Goal: Answer question/provide support

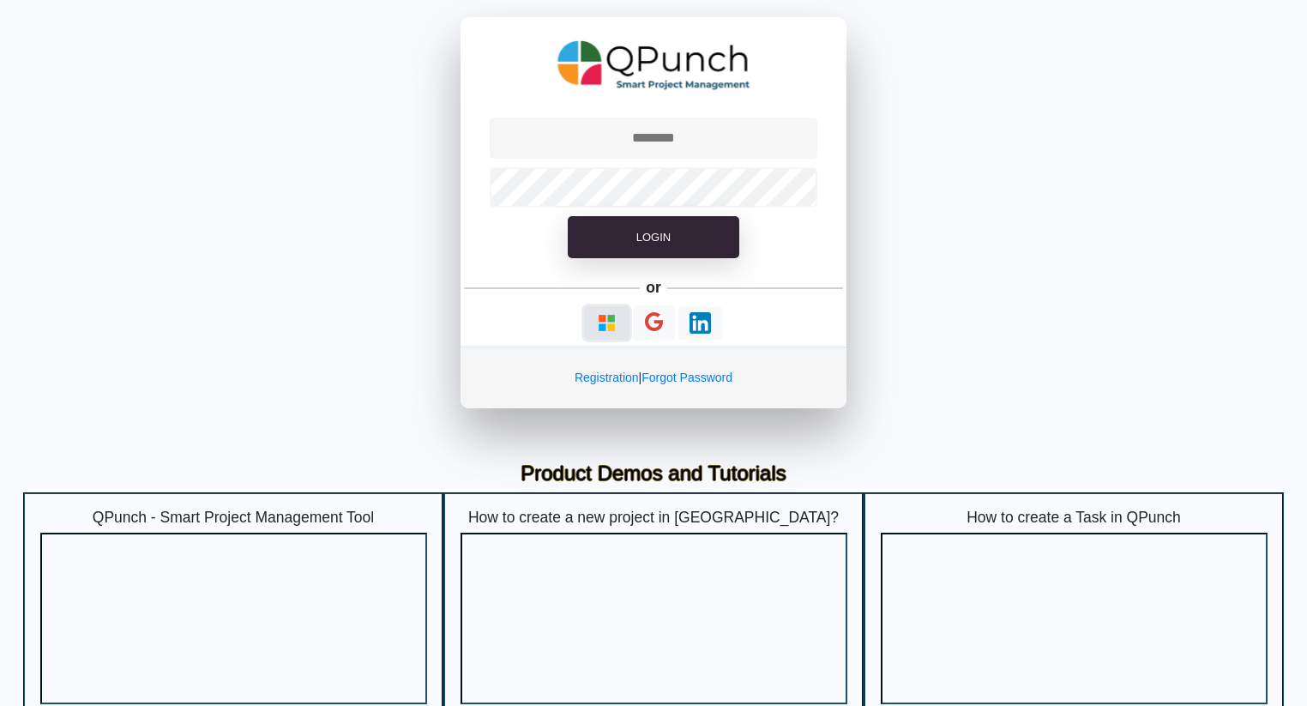
type input "**********"
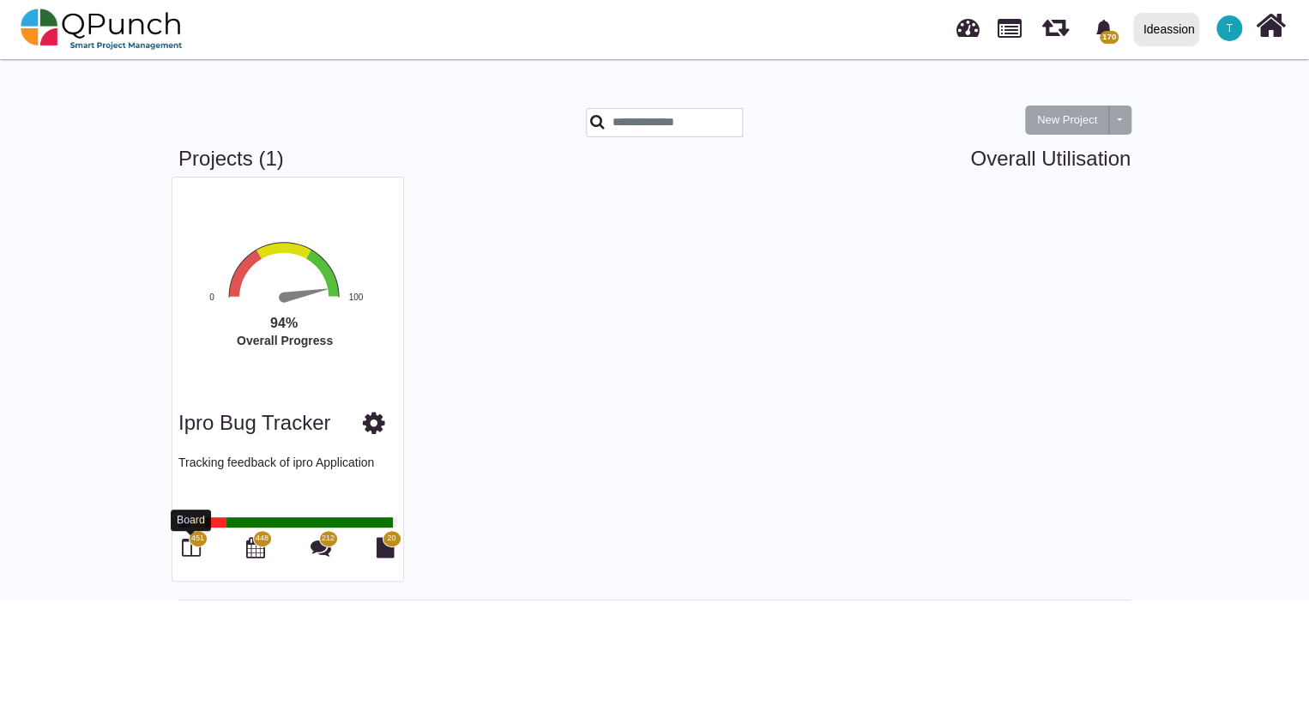
click at [192, 552] on icon at bounding box center [191, 547] width 19 height 21
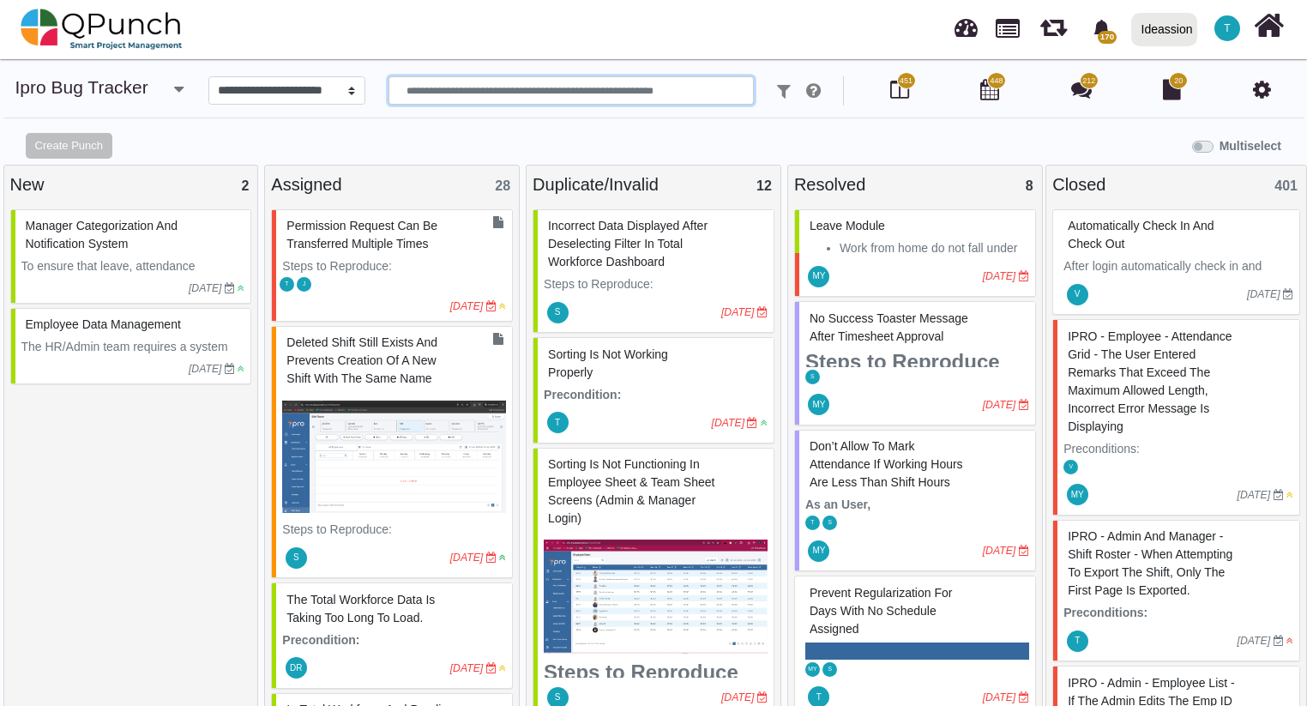
click at [480, 81] on input "text" at bounding box center [572, 90] width 366 height 29
type input "*******"
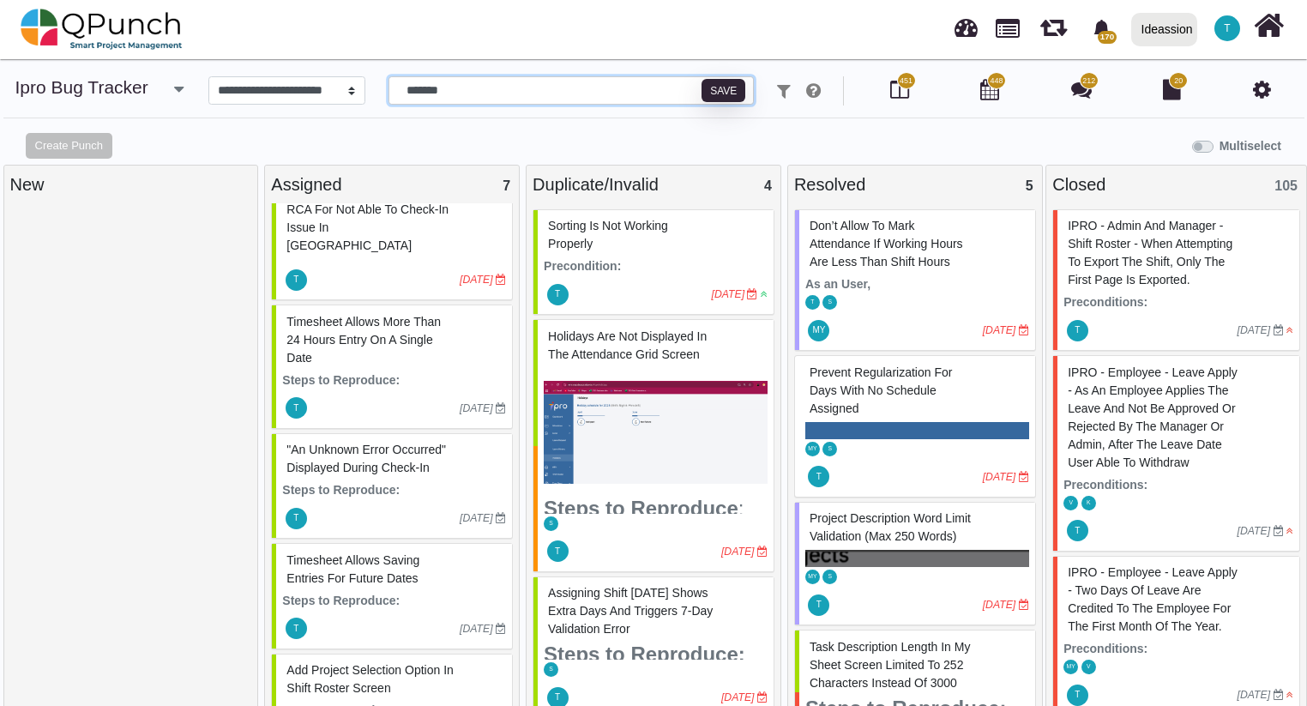
scroll to position [134, 0]
click at [368, 334] on div "Timesheet Allows More Than 24 Hours Entry on a Single Date" at bounding box center [394, 339] width 224 height 63
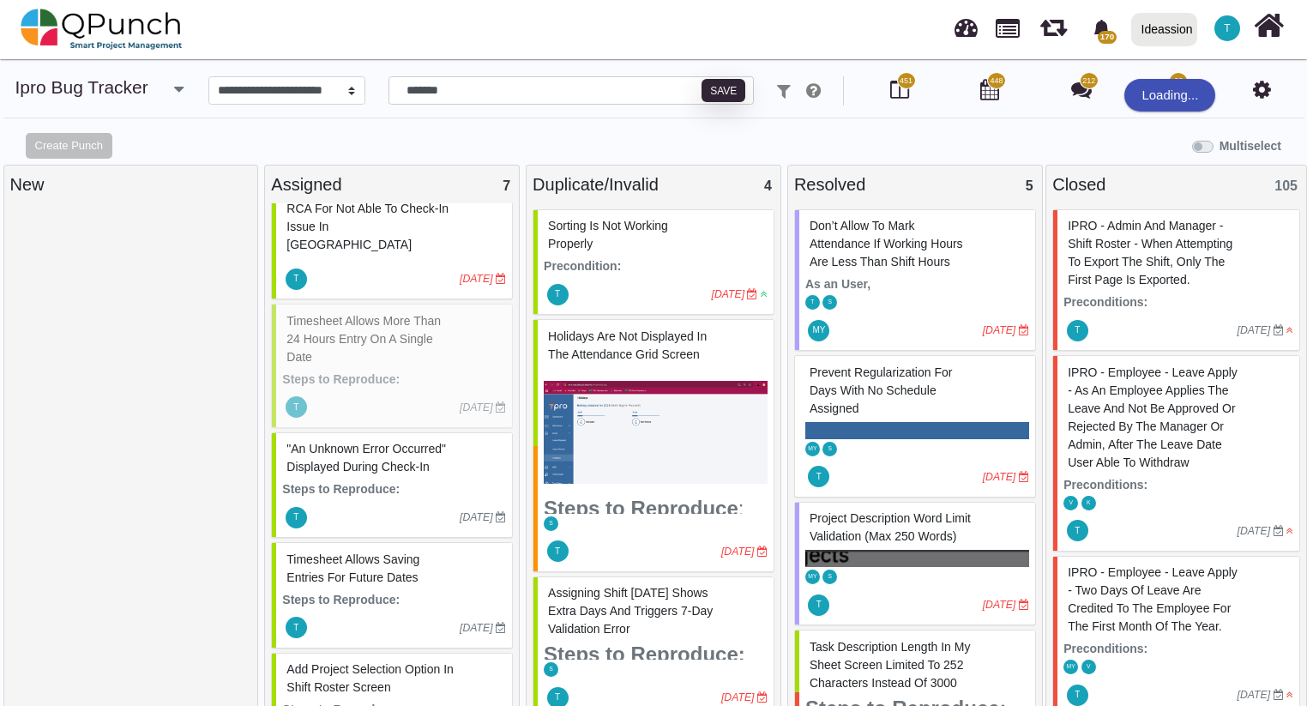
select select "***"
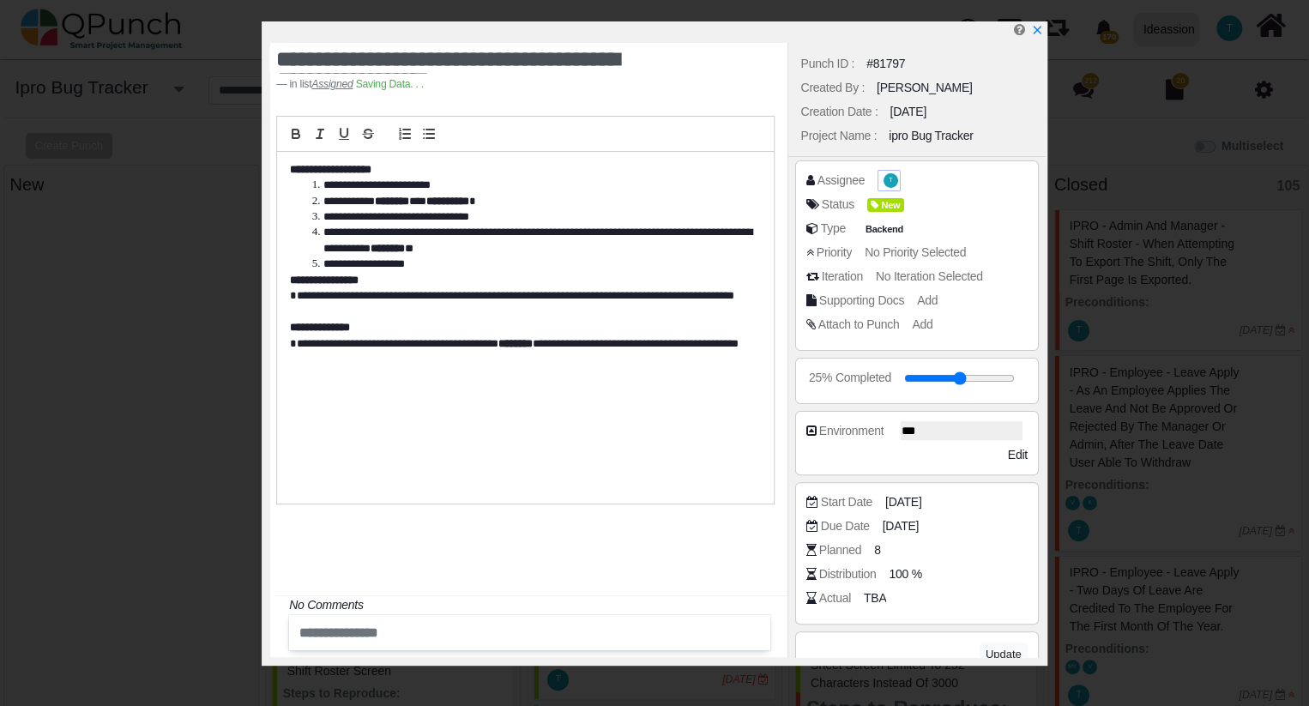
click at [880, 183] on span "T" at bounding box center [889, 181] width 18 height 18
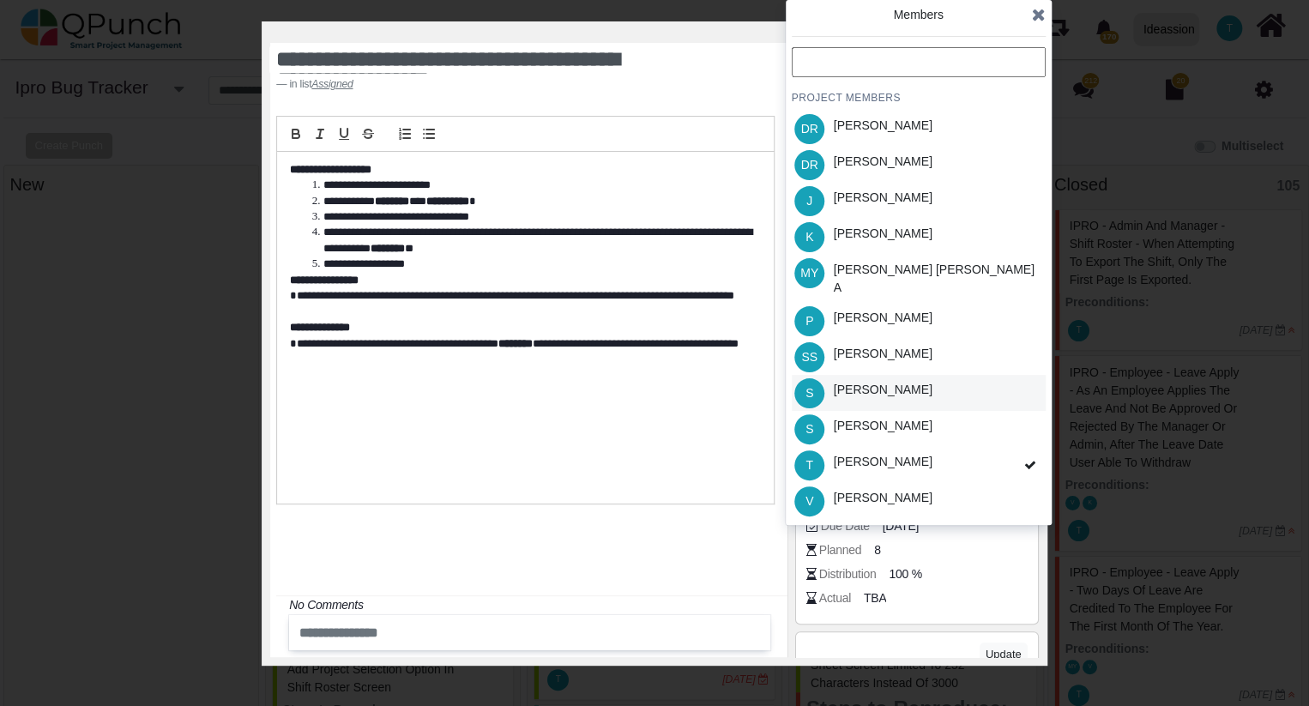
click at [891, 385] on div "S [PERSON_NAME]" at bounding box center [919, 393] width 254 height 36
click at [1041, 21] on icon at bounding box center [1039, 14] width 14 height 17
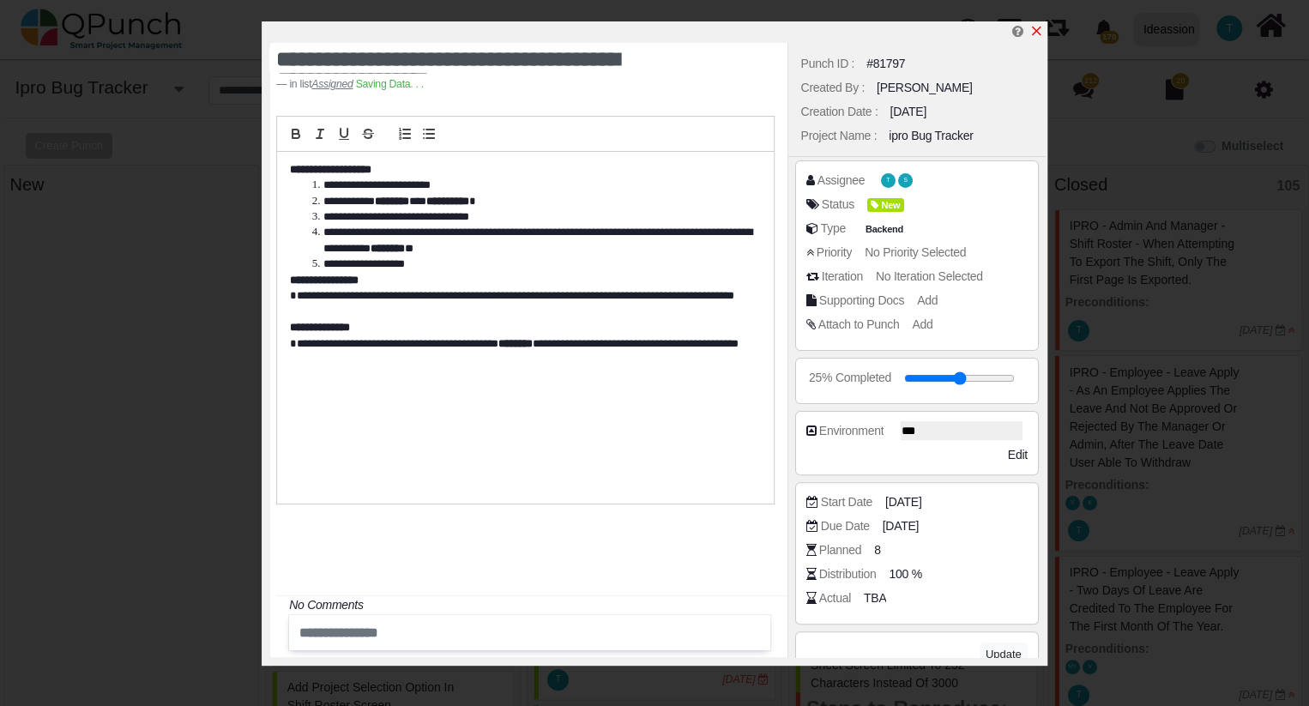
click at [1038, 24] on link at bounding box center [1036, 31] width 14 height 15
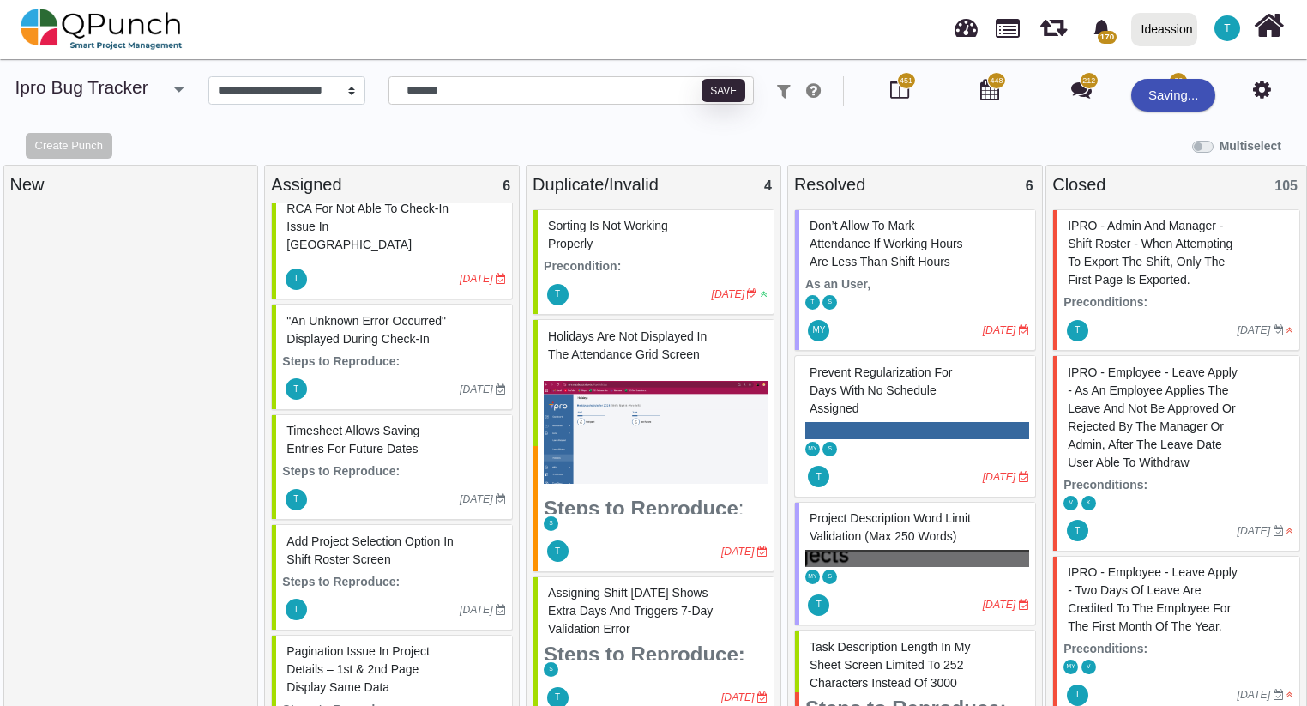
scroll to position [74, 0]
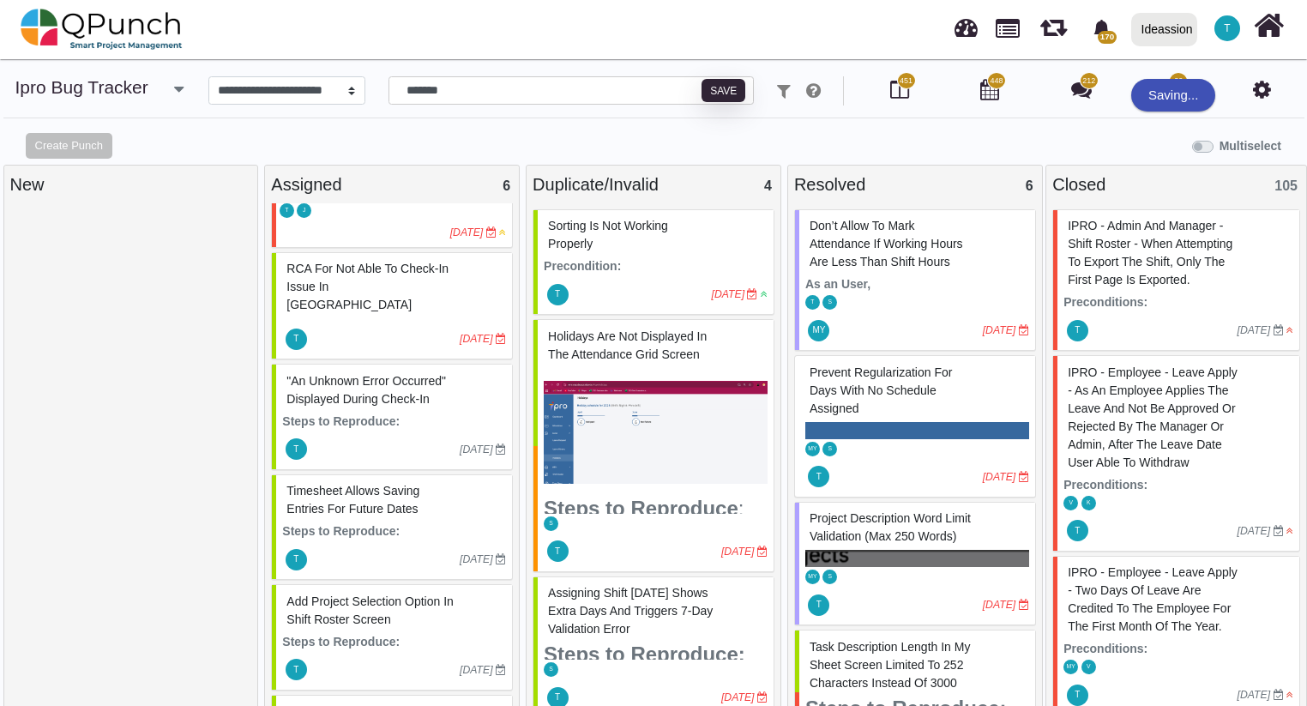
click at [429, 374] on span ""An unknown error occurred" Displayed During Check-In" at bounding box center [367, 390] width 160 height 32
select select "***"
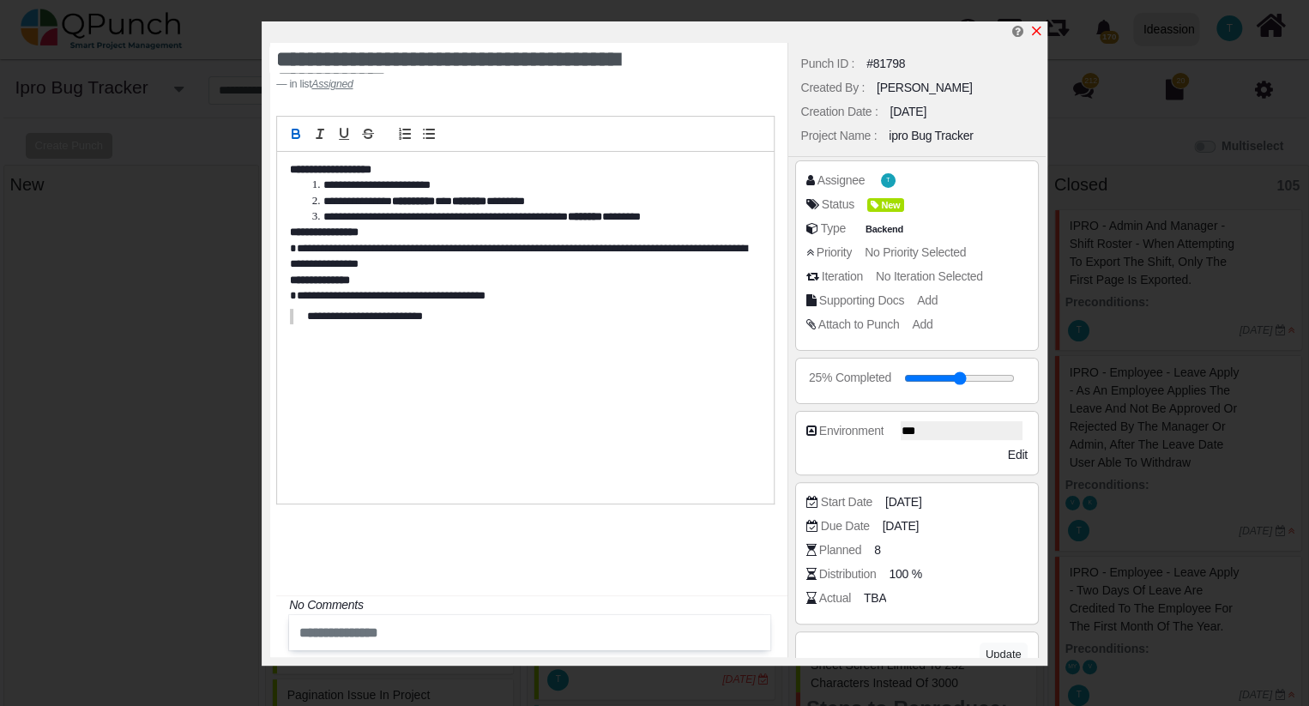
click at [1040, 31] on icon "x" at bounding box center [1036, 31] width 14 height 14
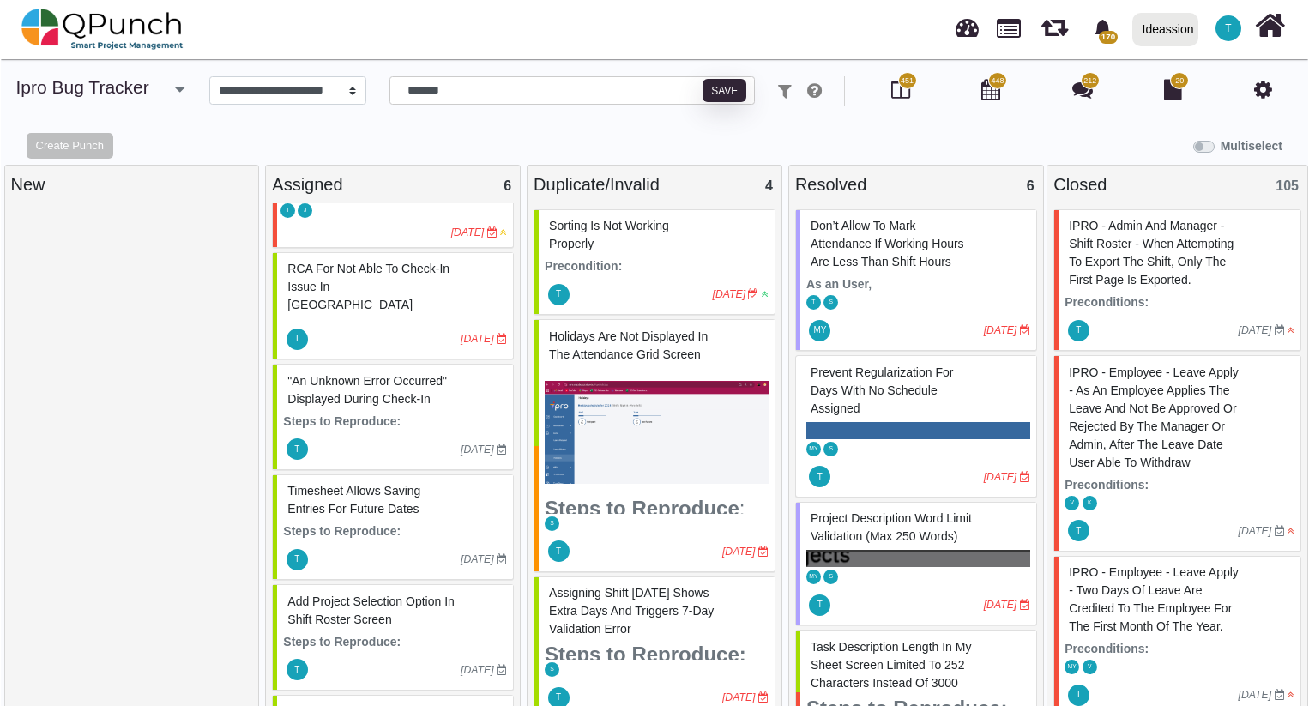
scroll to position [175, 0]
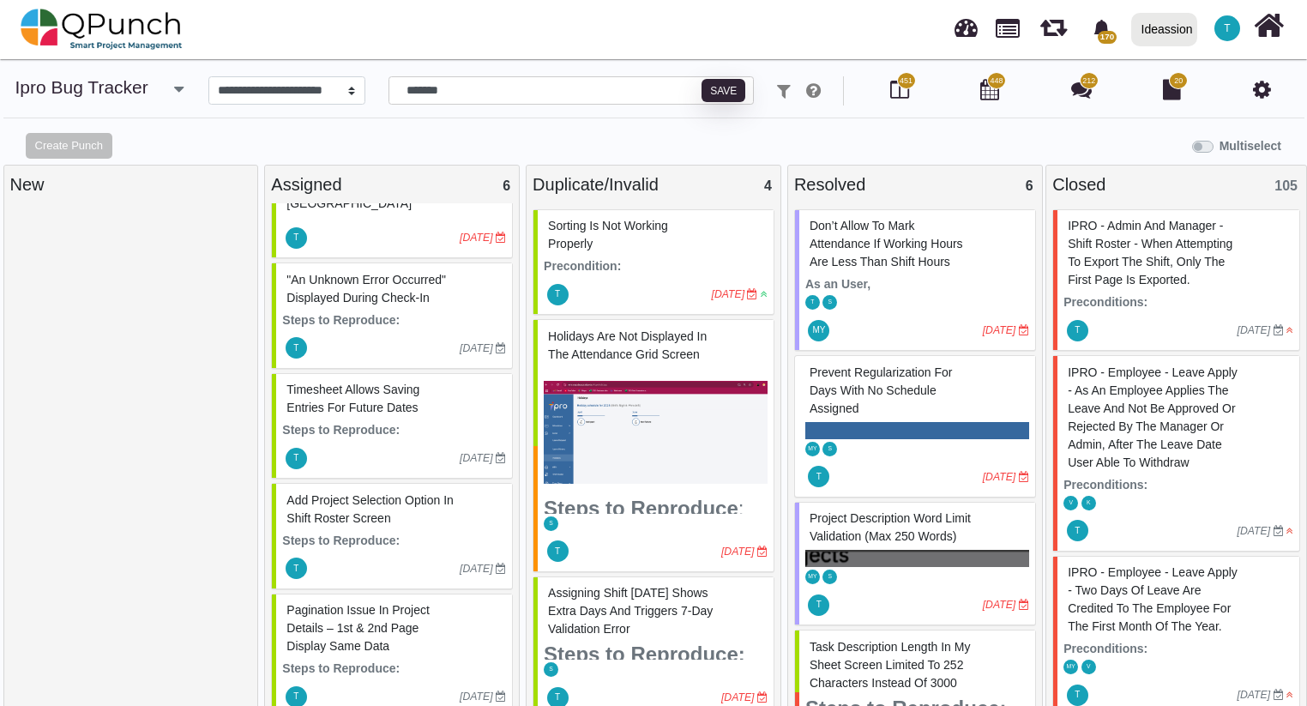
click at [399, 383] on span "Timesheet Allows Saving Entries for Future Dates" at bounding box center [353, 399] width 133 height 32
select select "***"
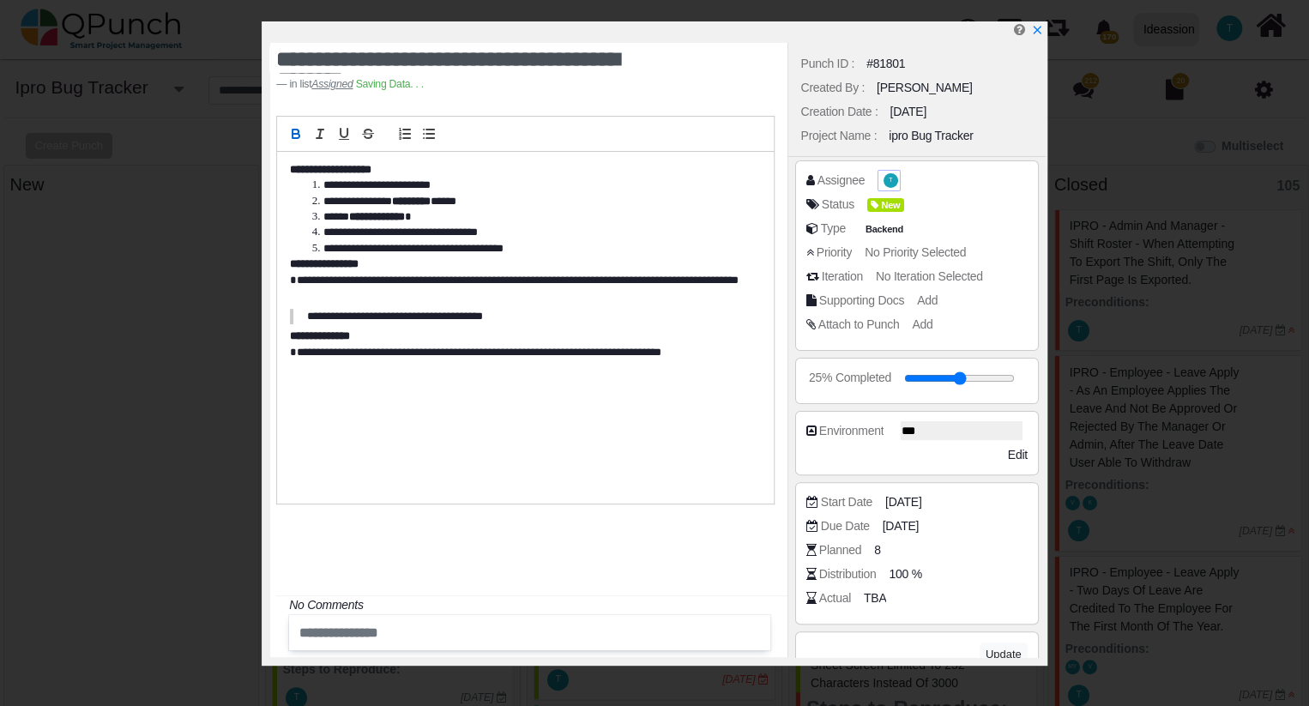
click at [889, 179] on span "T" at bounding box center [890, 181] width 3 height 6
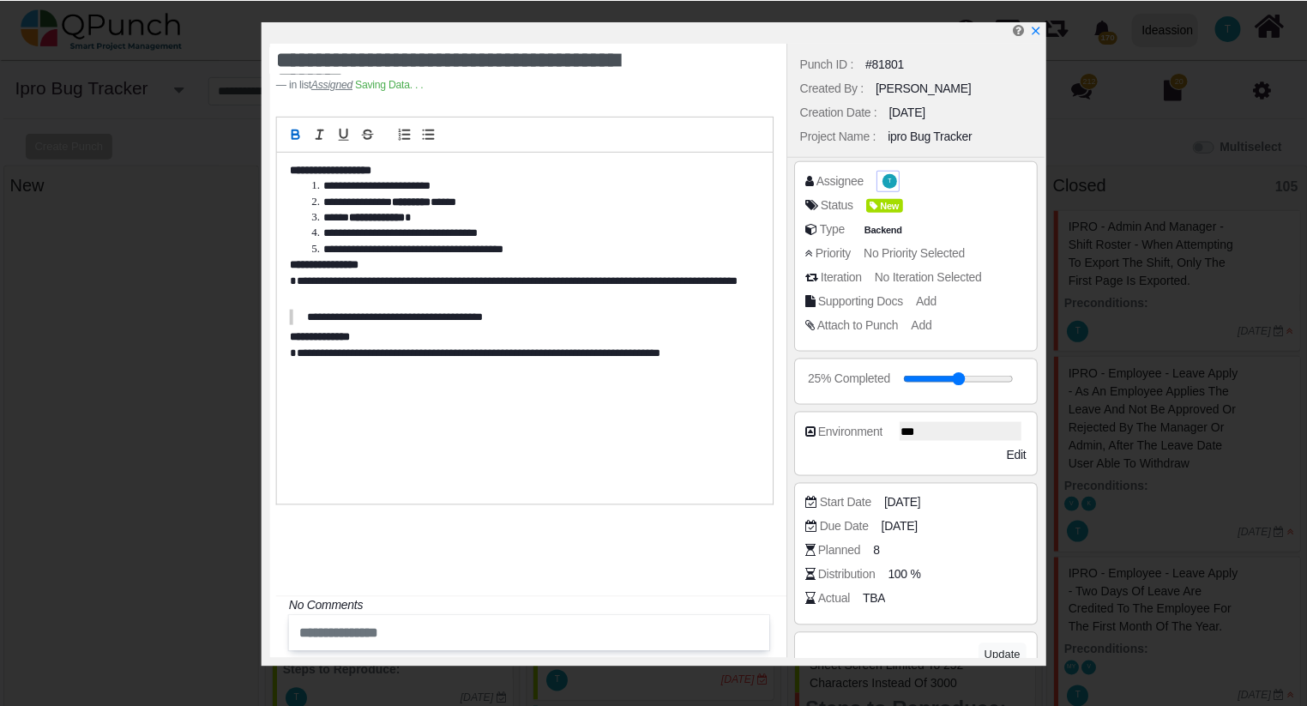
scroll to position [175, 0]
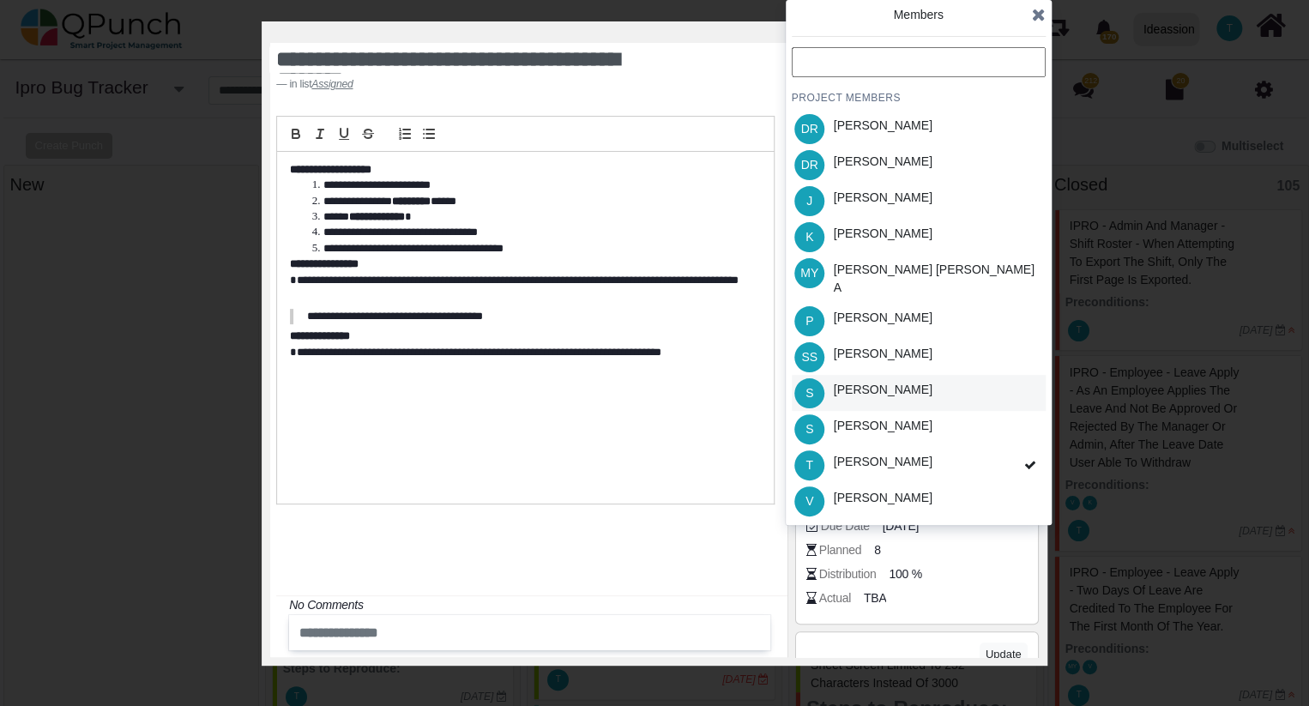
click at [855, 381] on div "[PERSON_NAME]" at bounding box center [883, 390] width 99 height 18
click at [1033, 13] on icon at bounding box center [1039, 14] width 14 height 17
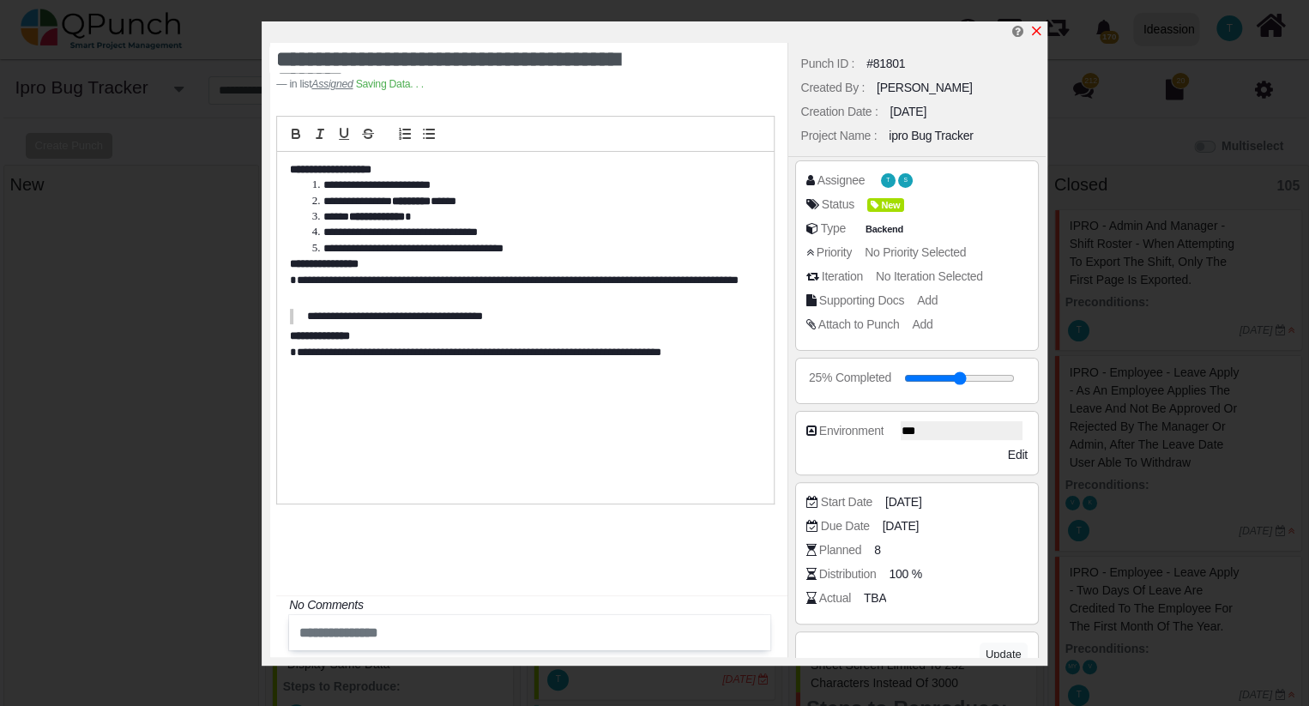
click at [1032, 34] on icon "x" at bounding box center [1036, 31] width 14 height 14
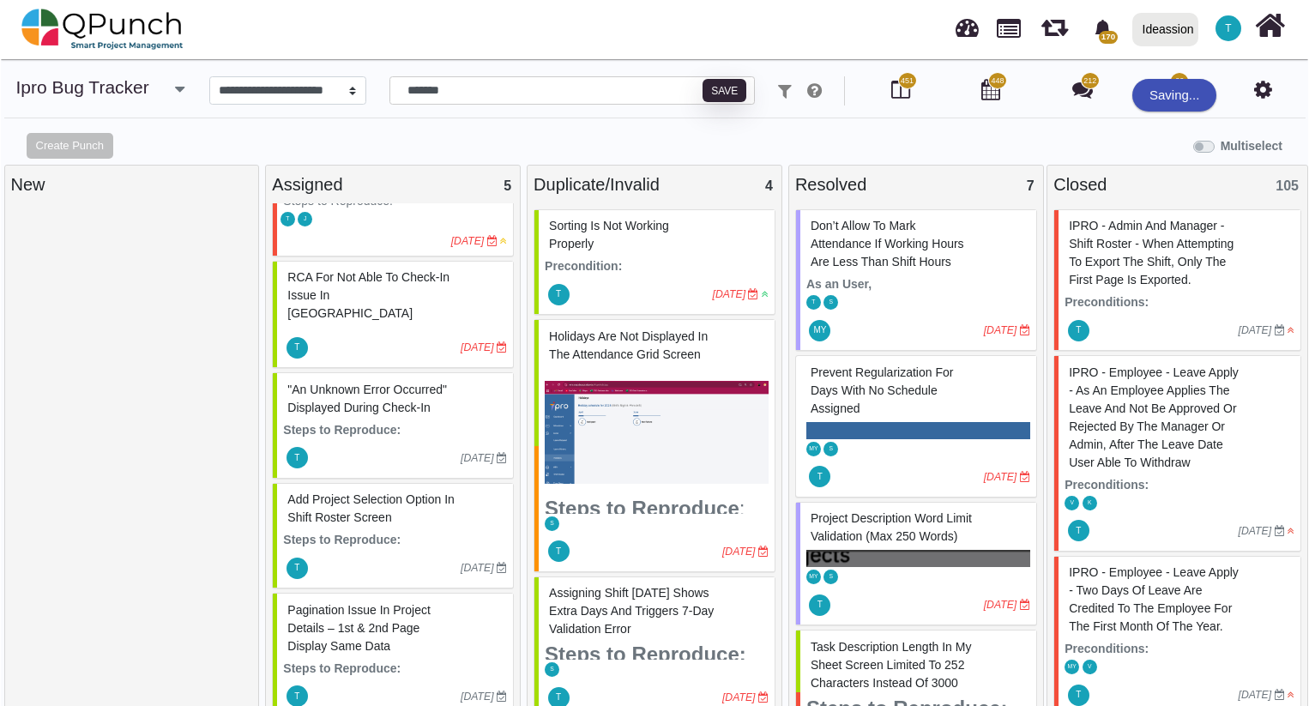
scroll to position [17, 0]
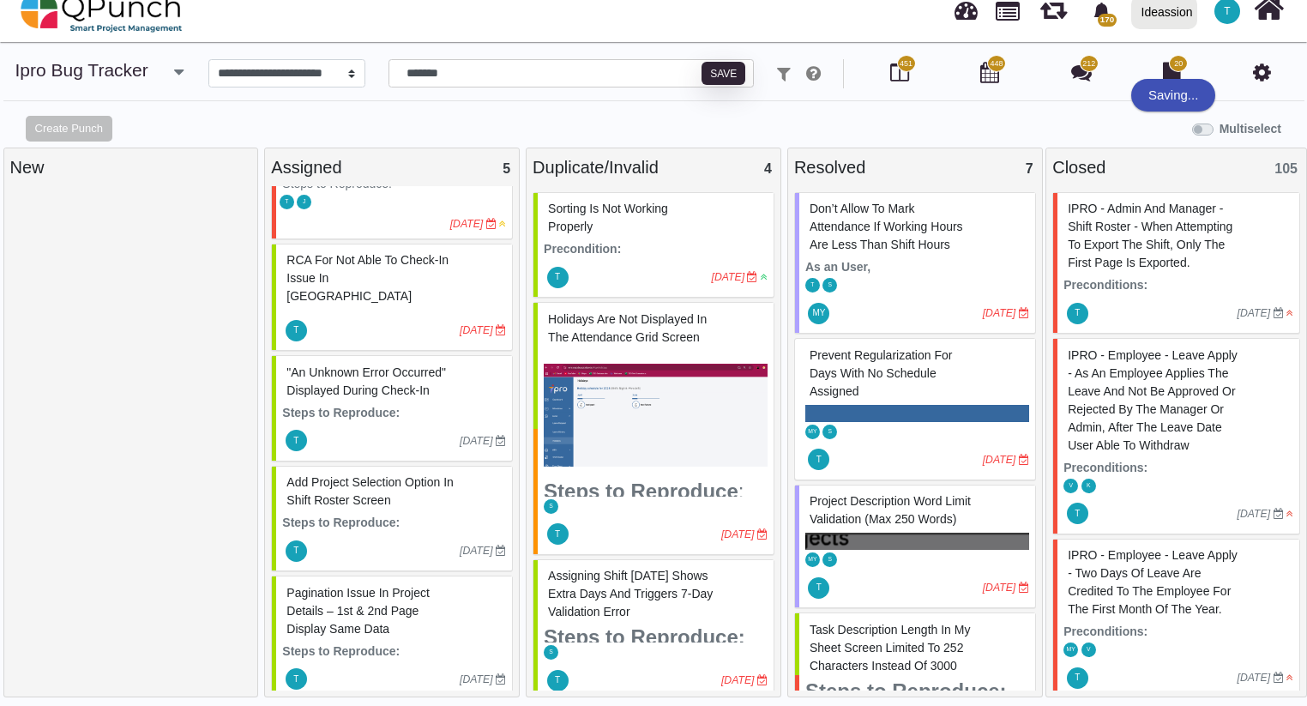
click at [353, 489] on div "Add Project Selection Option in Shift Roster Screen" at bounding box center [394, 491] width 224 height 45
select select "***"
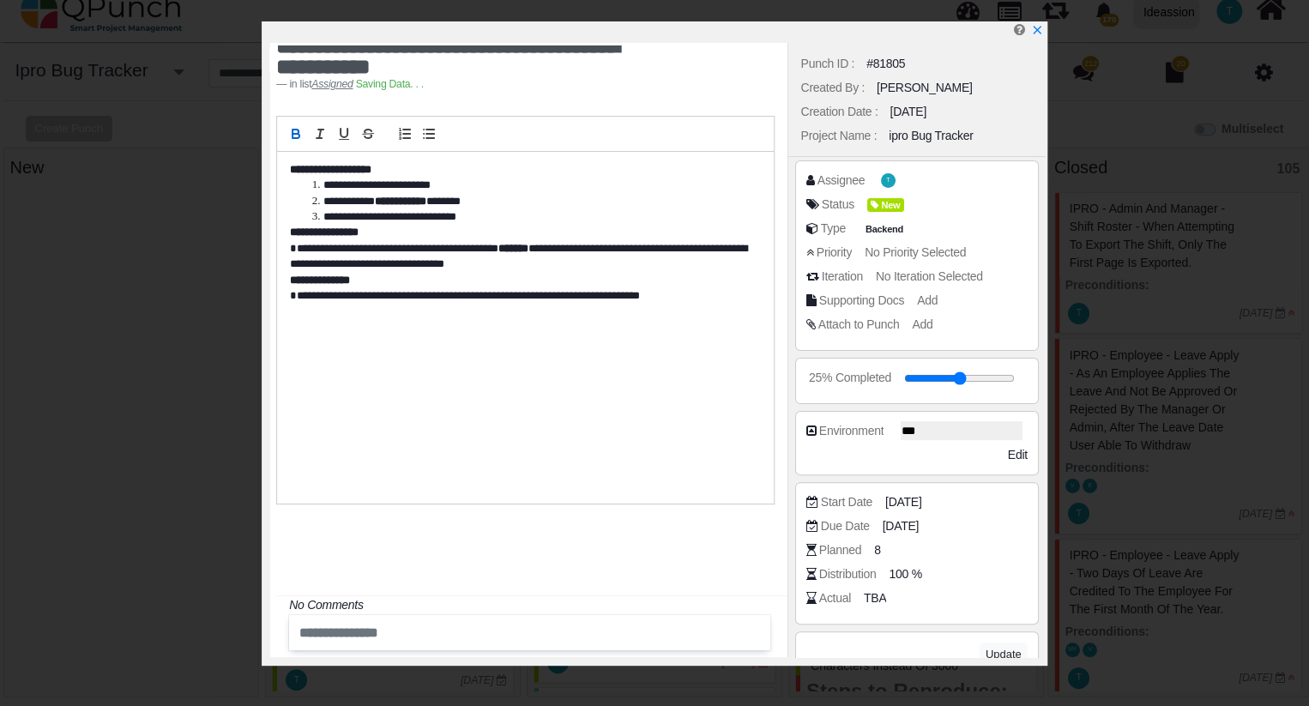
scroll to position [20, 0]
click at [1036, 30] on icon "x" at bounding box center [1036, 31] width 14 height 14
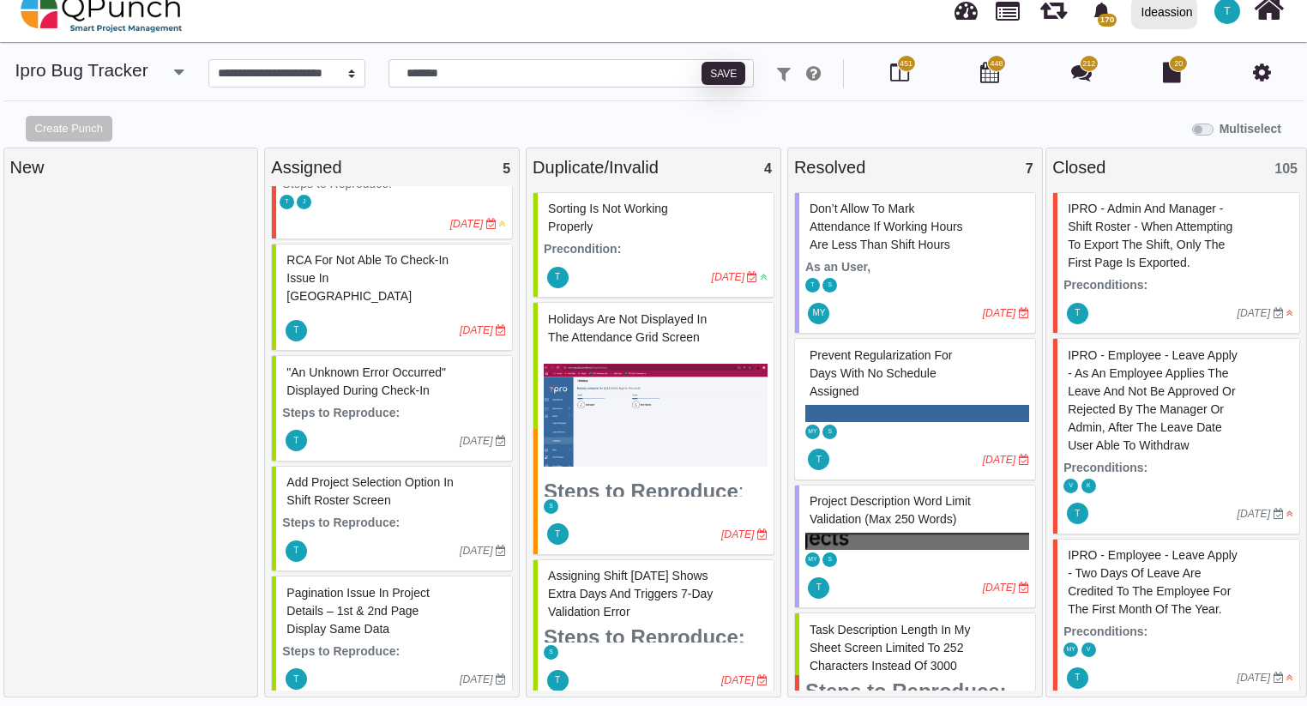
click at [344, 586] on span "Pagination Issue in Project Details – 1st & 2nd Page Display Same Data" at bounding box center [358, 611] width 143 height 50
select select "***"
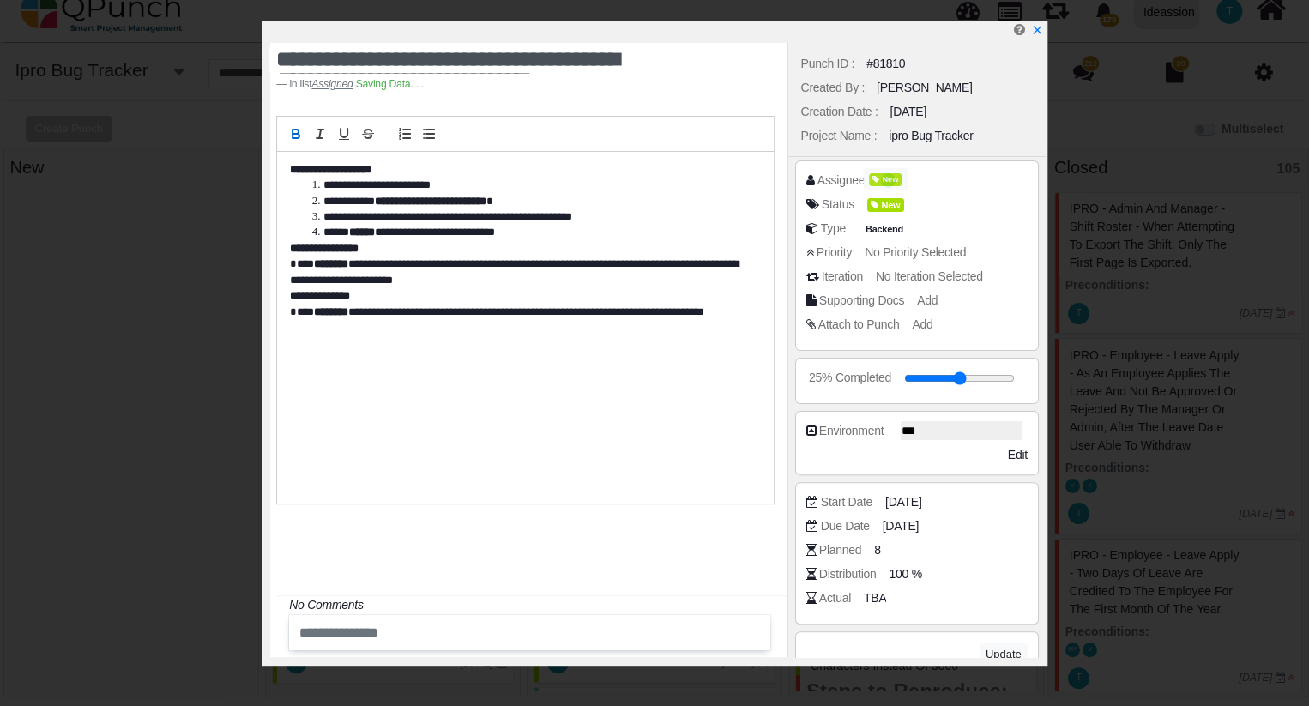
scroll to position [48, 0]
click at [889, 185] on span "T" at bounding box center [891, 180] width 15 height 15
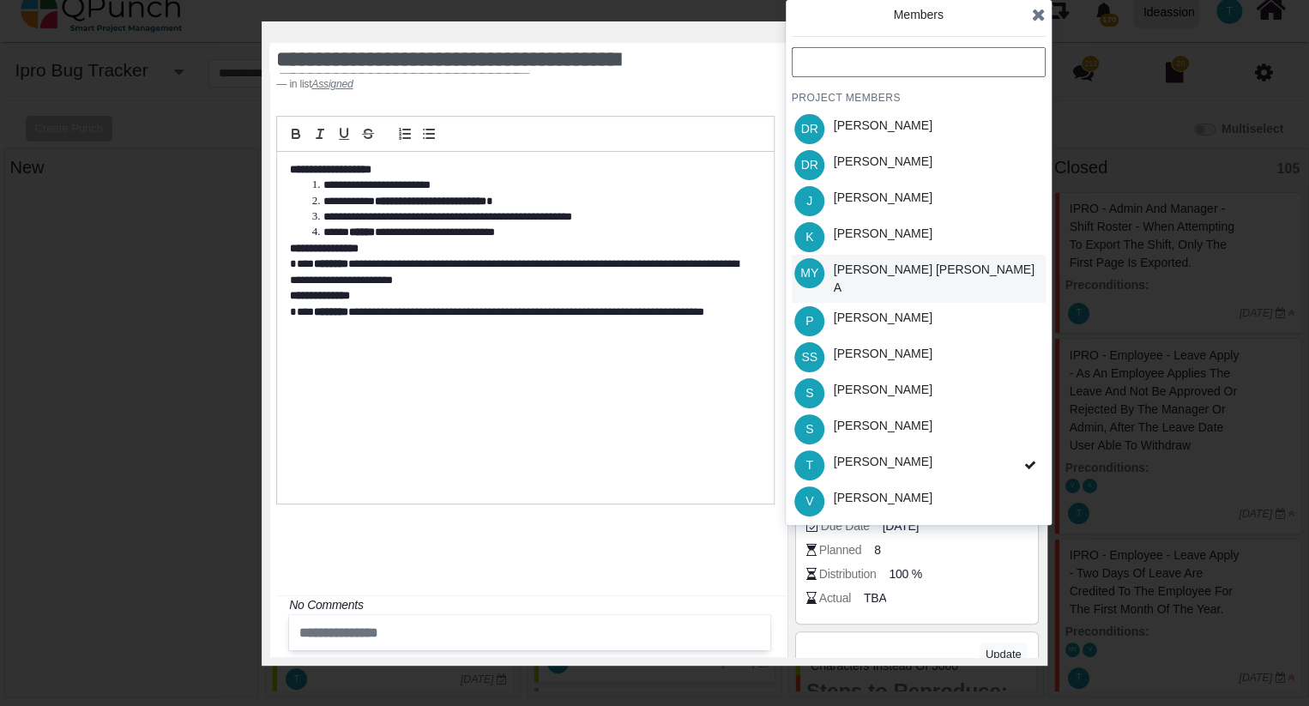
click at [937, 269] on div "[PERSON_NAME] [PERSON_NAME] A" at bounding box center [937, 279] width 206 height 36
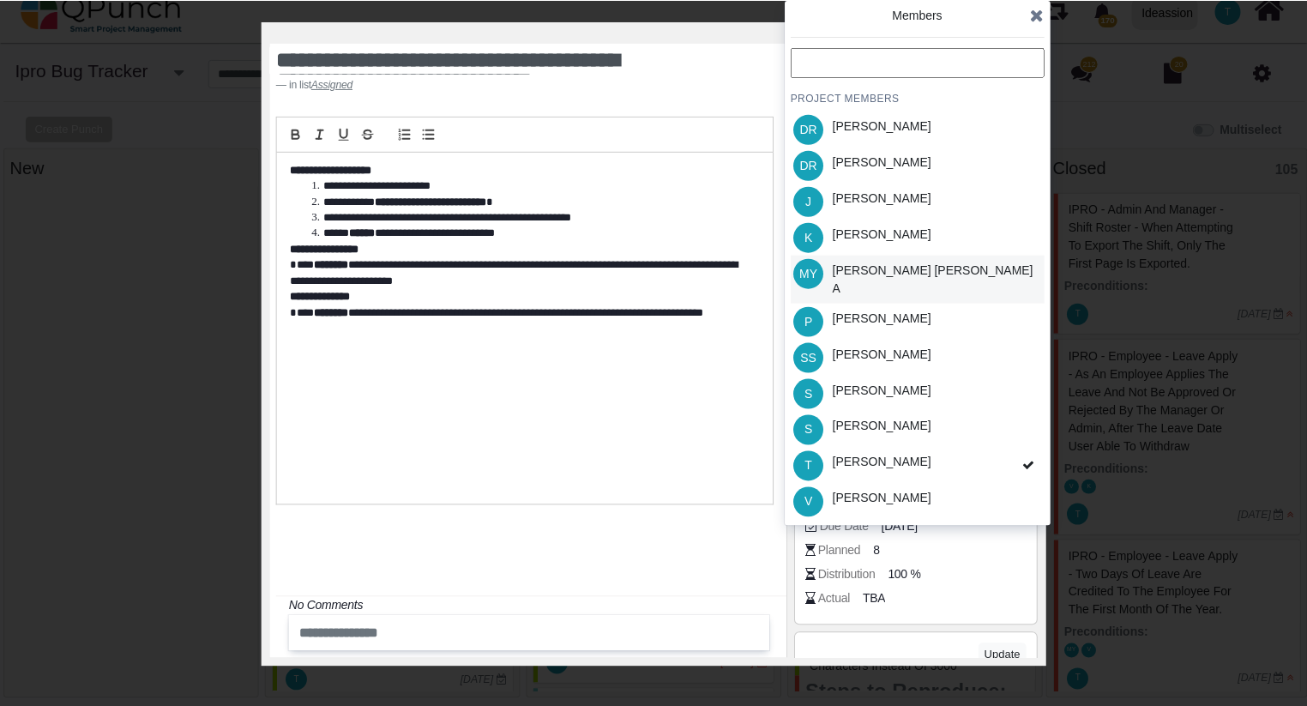
scroll to position [82, 0]
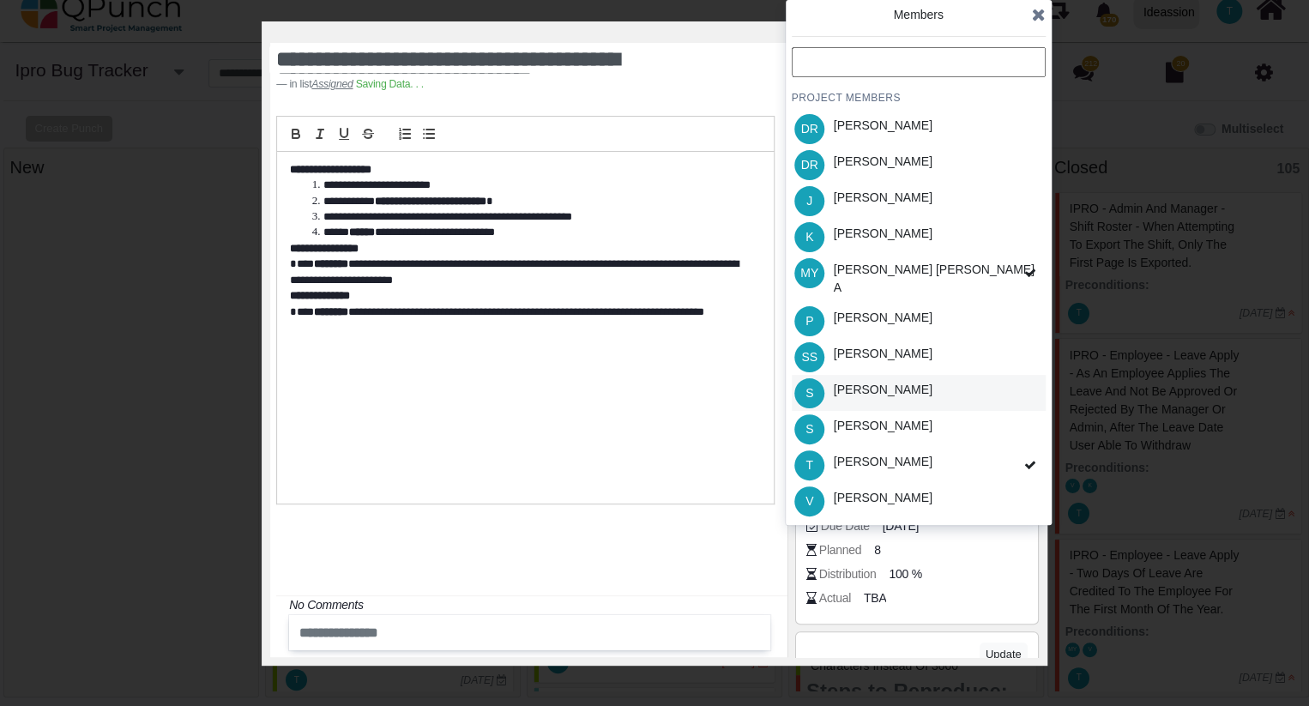
click at [889, 390] on div "S [PERSON_NAME]" at bounding box center [919, 393] width 254 height 36
click at [884, 451] on div "T [PERSON_NAME]" at bounding box center [919, 465] width 254 height 36
click at [1036, 17] on icon at bounding box center [1039, 14] width 14 height 17
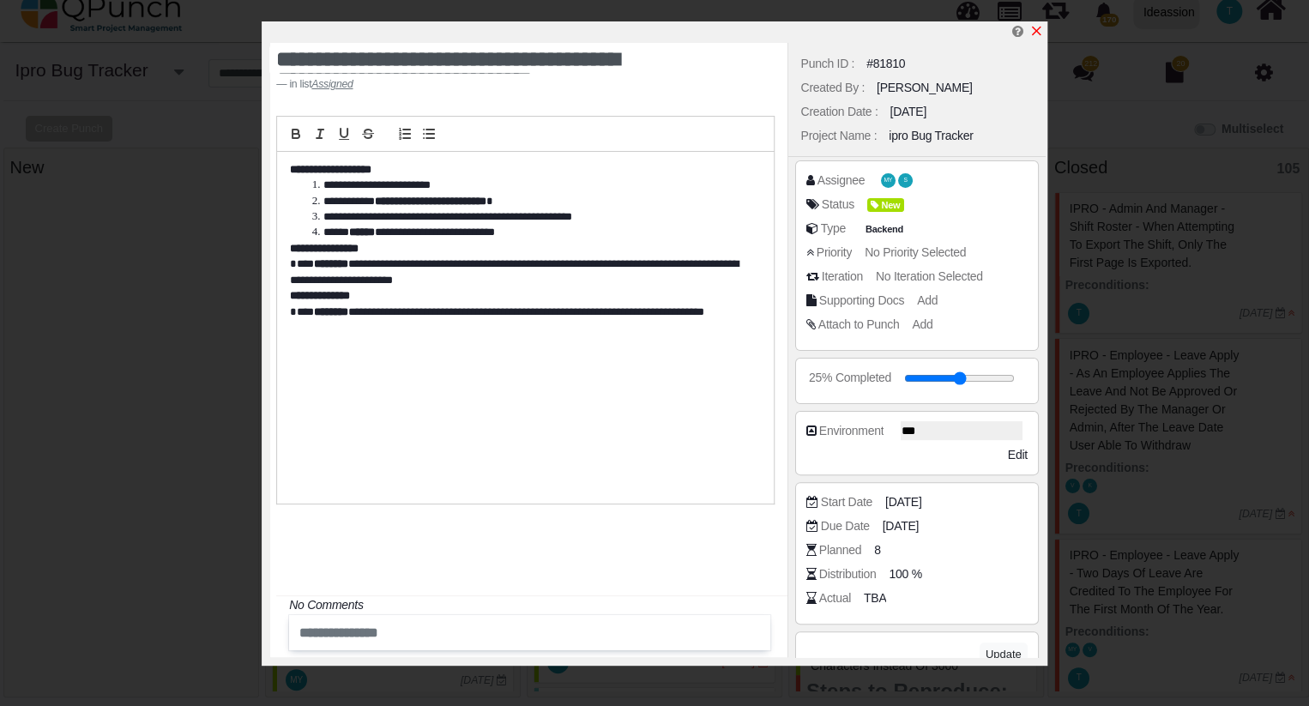
click at [1036, 27] on icon "x" at bounding box center [1036, 31] width 14 height 14
